Goal: Find specific page/section: Find specific page/section

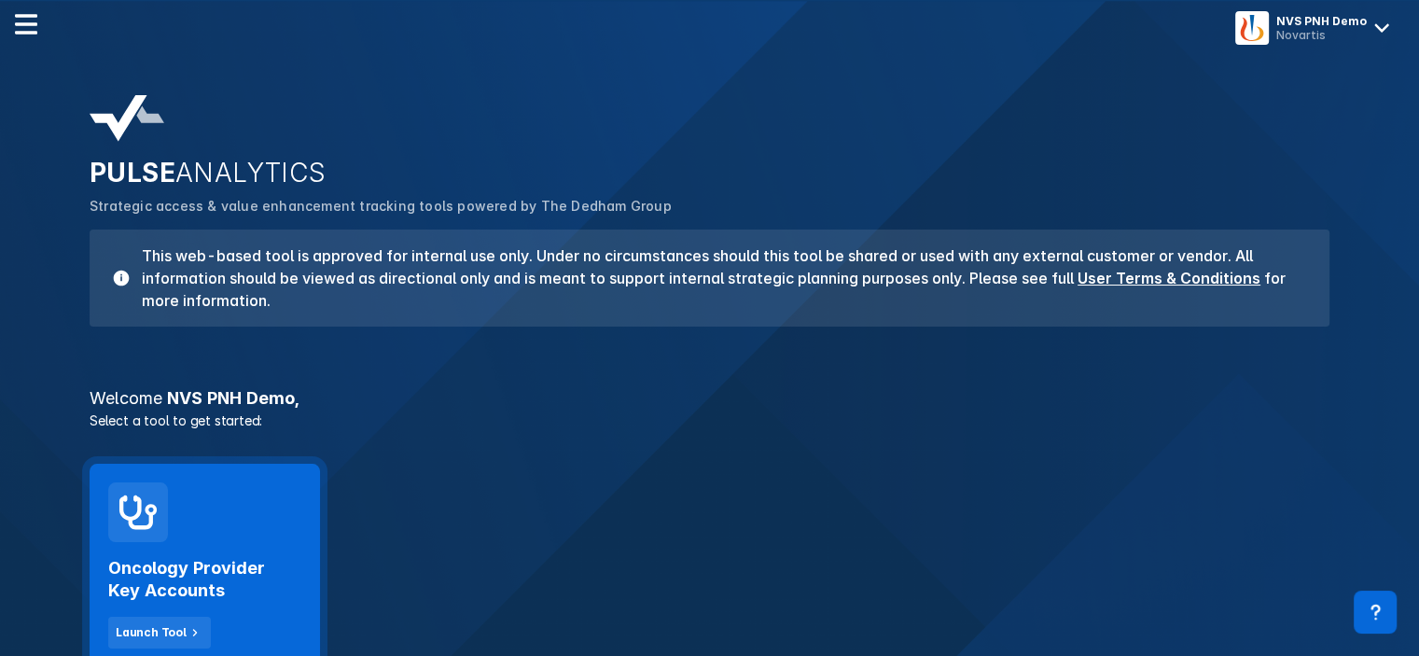
click at [140, 597] on h2 "Oncology Provider Key Accounts" at bounding box center [204, 579] width 193 height 45
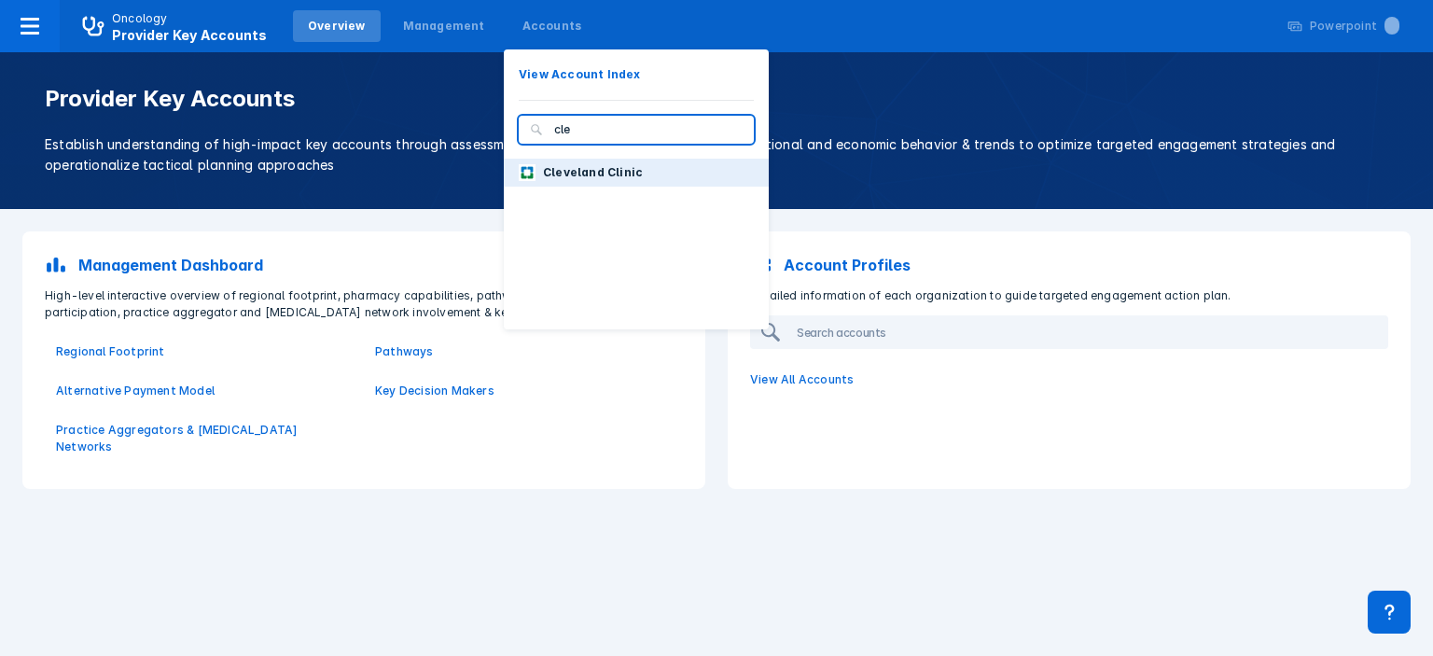
type input "cle"
click at [561, 168] on p "Cleveland Clinic" at bounding box center [593, 172] width 100 height 17
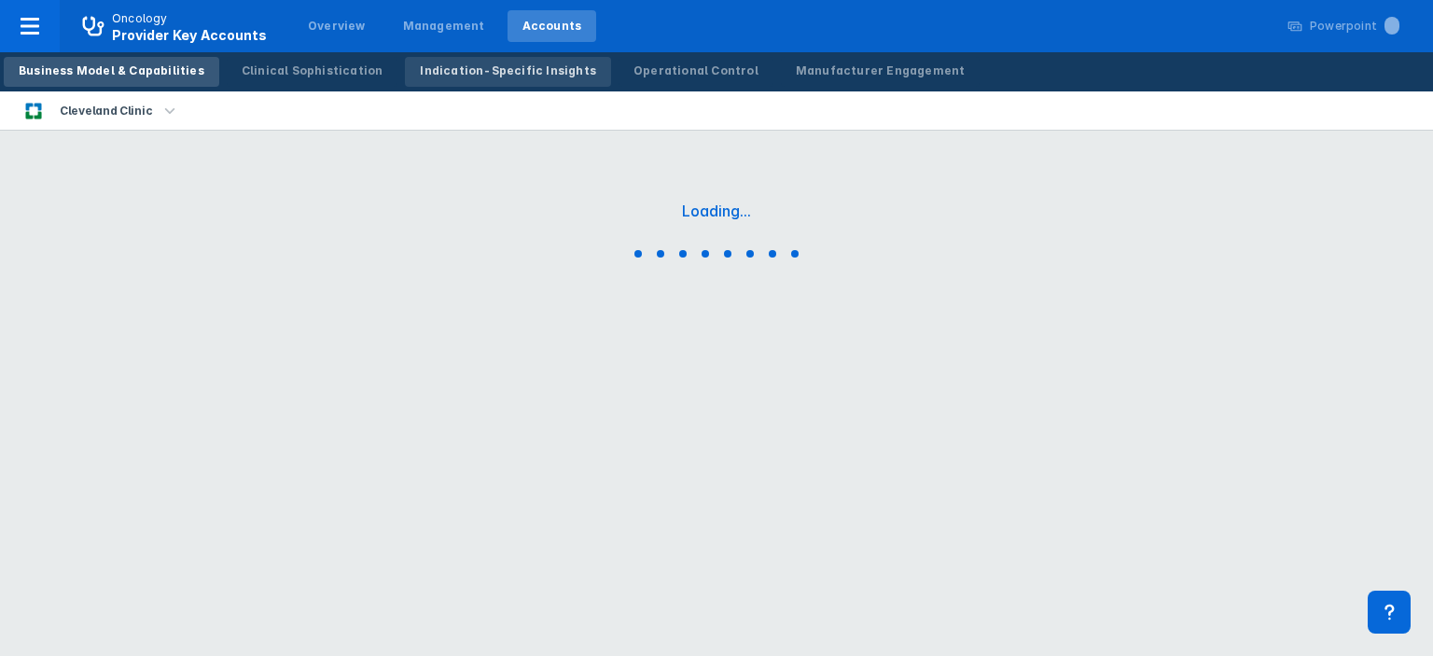
click at [433, 77] on div "Indication-Specific Insights" at bounding box center [508, 70] width 176 height 17
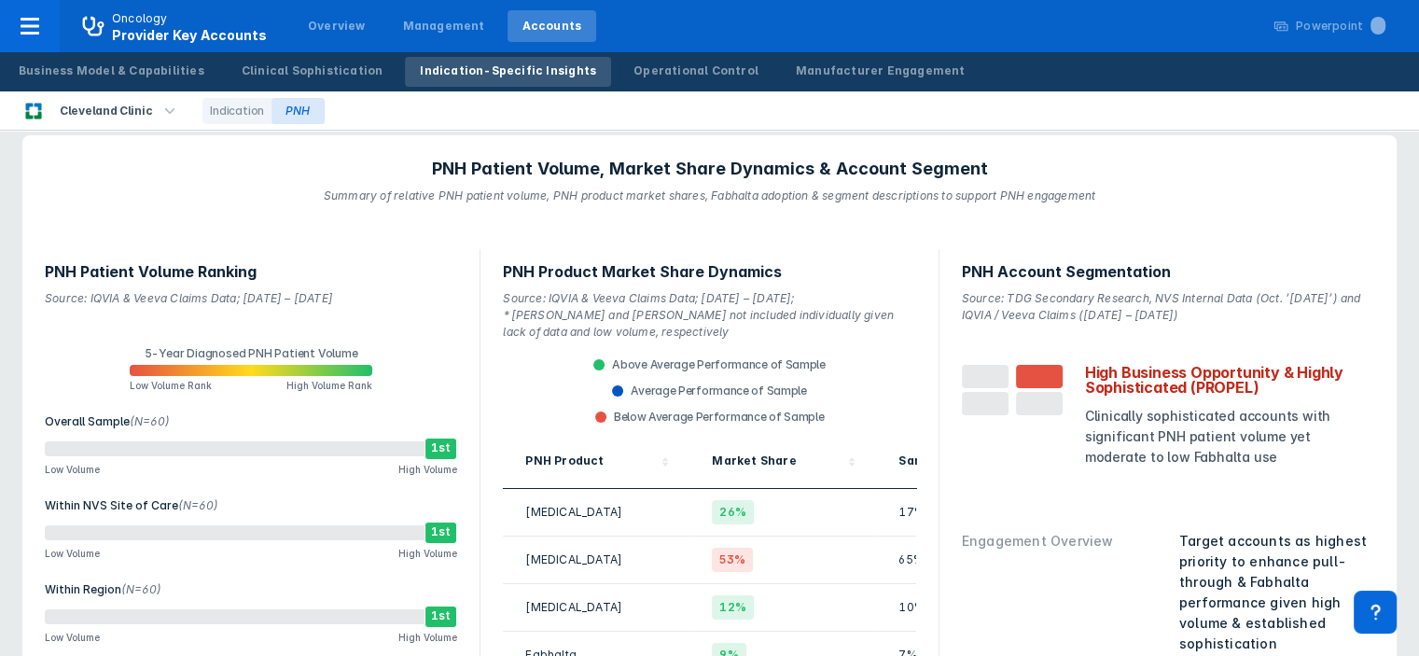
scroll to position [1459, 0]
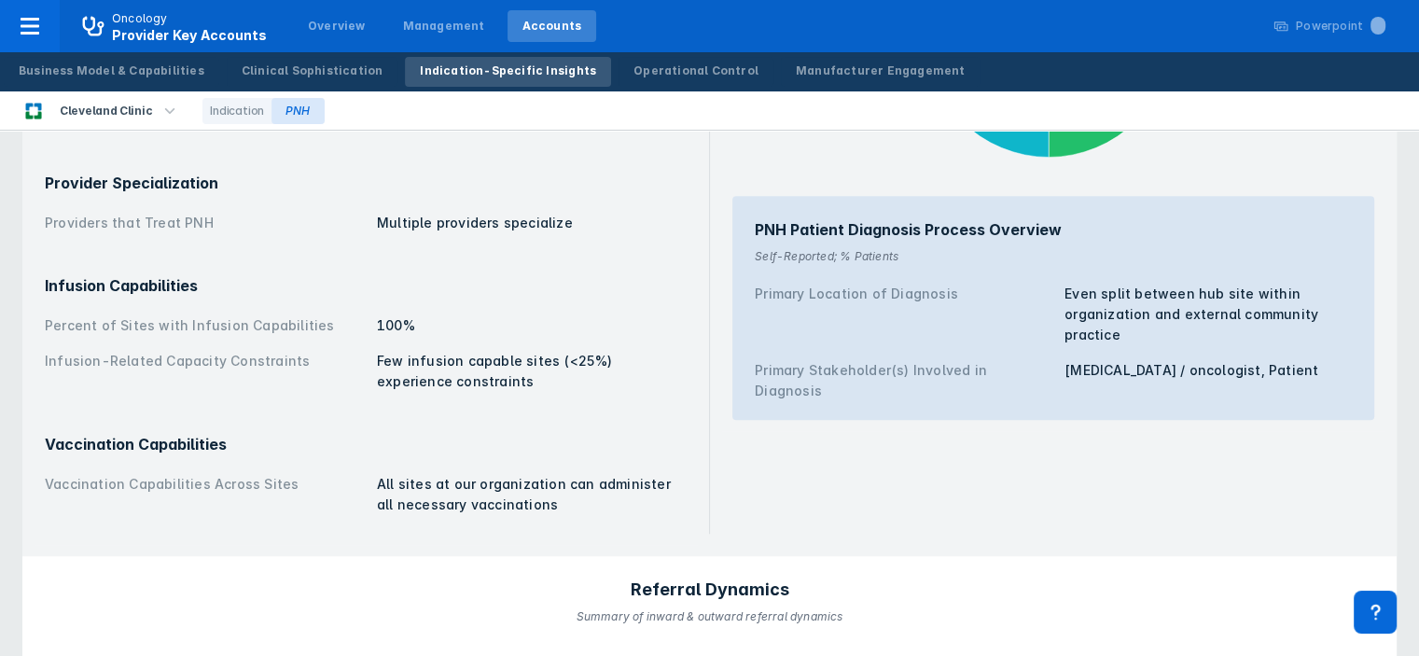
scroll to position [1347, 0]
